Goal: Find specific page/section: Find specific page/section

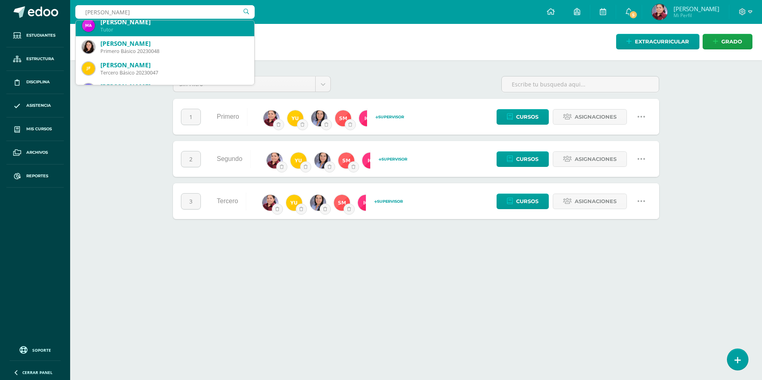
scroll to position [239, 0]
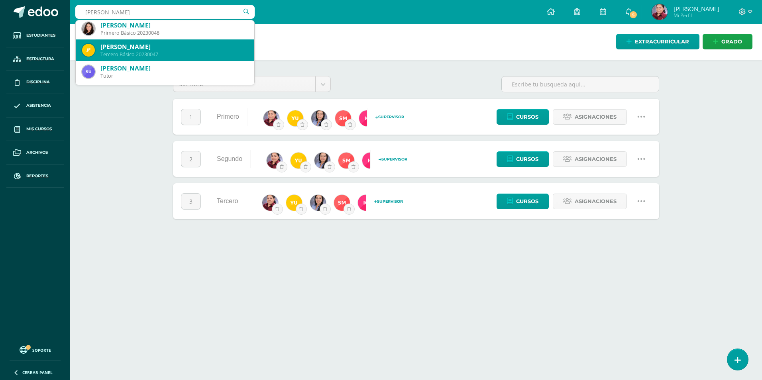
click at [197, 47] on div "[PERSON_NAME]" at bounding box center [174, 47] width 148 height 8
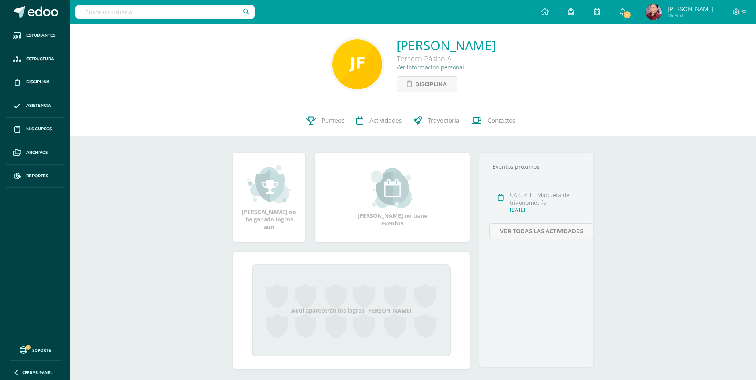
click at [412, 67] on link "Ver información personal..." at bounding box center [433, 67] width 73 height 8
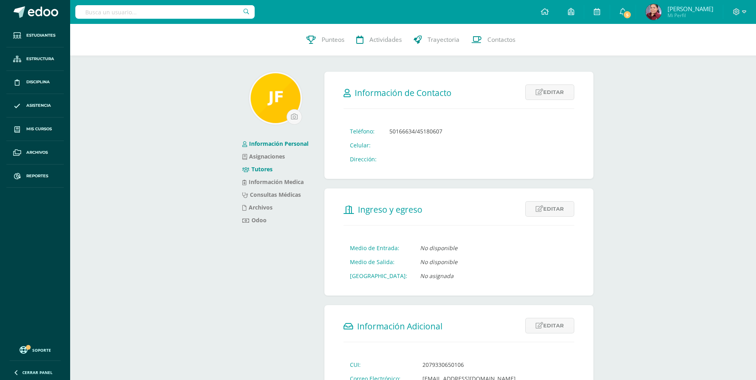
click at [269, 172] on link "Tutores" at bounding box center [257, 169] width 30 height 8
